Goal: Transaction & Acquisition: Subscribe to service/newsletter

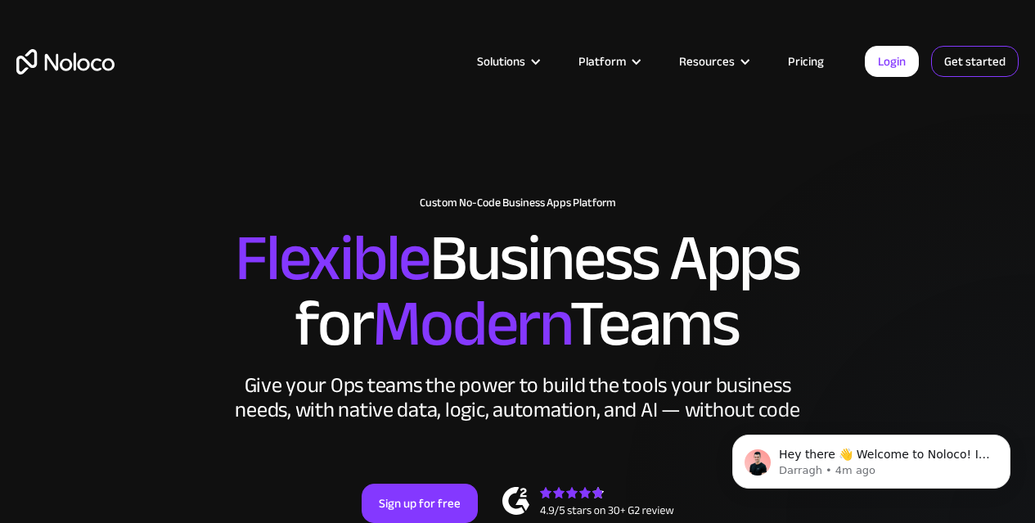
click at [980, 53] on link "Get started" at bounding box center [975, 61] width 88 height 31
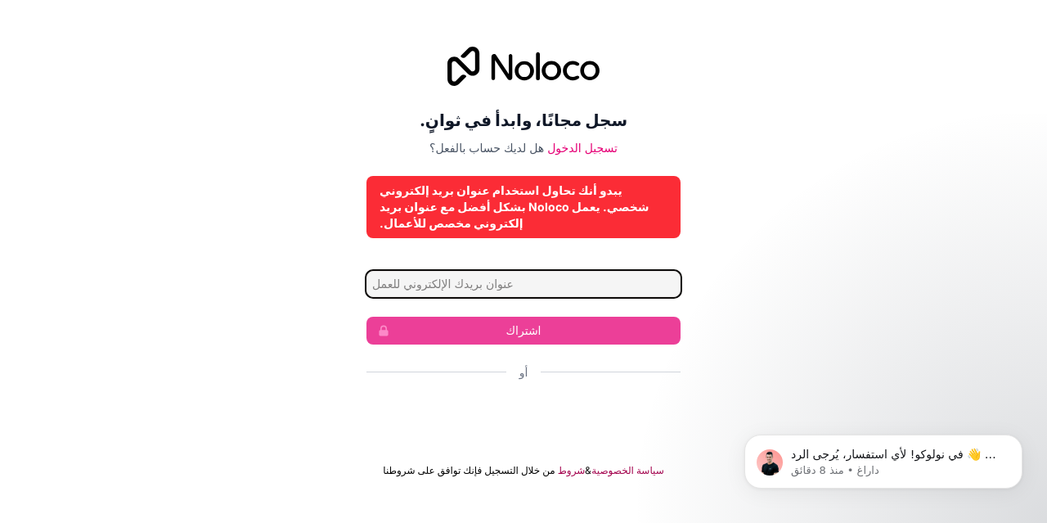
click at [505, 286] on input "عنوان البريد الإلكتروني" at bounding box center [523, 284] width 314 height 26
type input "emycook25@gmail.com"
click at [523, 284] on input "emycook25@gmail.com" at bounding box center [523, 284] width 314 height 26
drag, startPoint x: 523, startPoint y: 284, endPoint x: 202, endPoint y: 294, distance: 320.9
click at [202, 294] on div "سجل مجانًا، وابدأ في ثوانٍ. هل لديك حساب بالفعل؟ تسجيل الدخول يبدو أنك تحاول اس…" at bounding box center [523, 262] width 1047 height 476
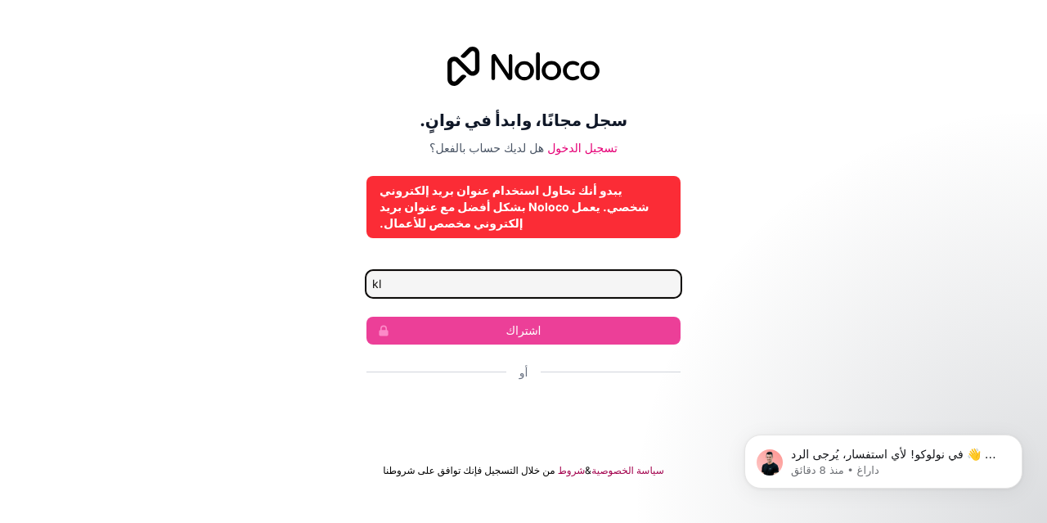
type input "k"
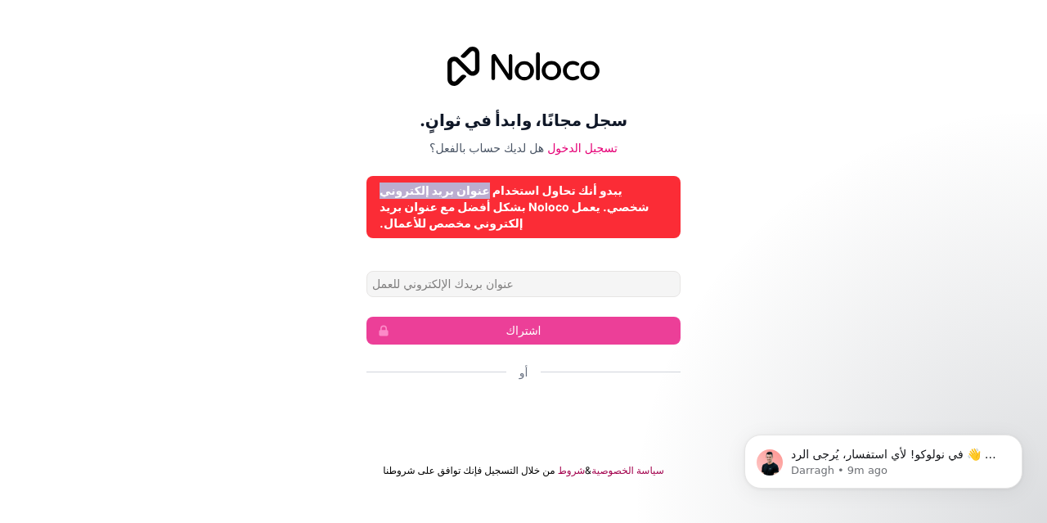
drag, startPoint x: 539, startPoint y: 191, endPoint x: 451, endPoint y: 193, distance: 88.4
click at [451, 193] on font "يبدو أنك تحاول استخدام عنوان بريد إلكتروني شخصي. يعمل Noloco بشكل أفضل مع عنوان…" at bounding box center [515, 206] width 270 height 47
click at [469, 203] on font "يبدو أنك تحاول استخدام عنوان بريد إلكتروني شخصي. يعمل Noloco بشكل أفضل مع عنوان…" at bounding box center [515, 206] width 270 height 47
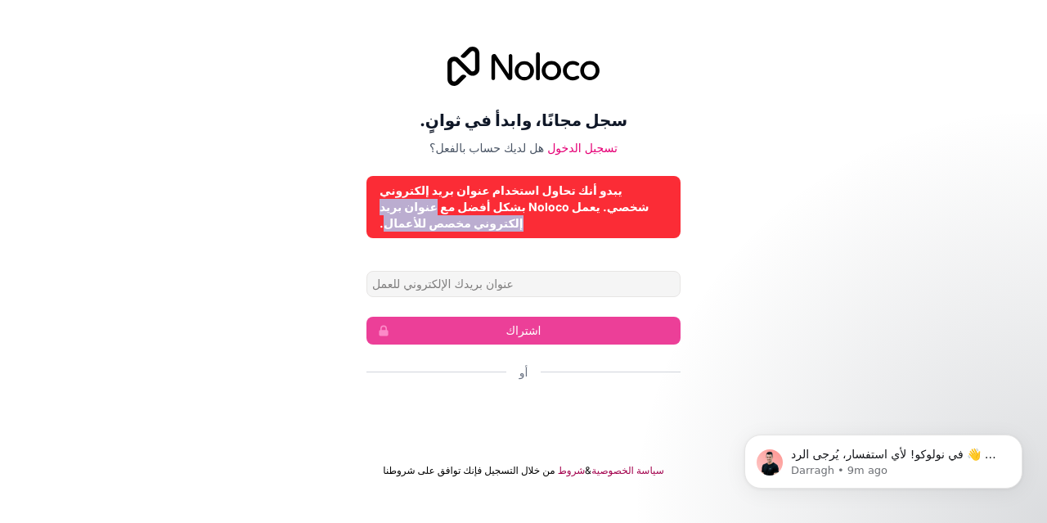
drag, startPoint x: 513, startPoint y: 209, endPoint x: 383, endPoint y: 226, distance: 131.1
click at [383, 226] on font "يبدو أنك تحاول استخدام عنوان بريد إلكتروني شخصي. يعمل Noloco بشكل أفضل مع عنوان…" at bounding box center [515, 206] width 270 height 47
copy font "عنوان بريد إلكتروني مخصص للأعمال"
click at [263, 184] on div "سجل مجانًا، وابدأ في ثوانٍ. هل لديك حساب بالفعل؟ تسجيل الدخول يبدو أنك تحاول اس…" at bounding box center [523, 262] width 1047 height 476
